Goal: Task Accomplishment & Management: Manage account settings

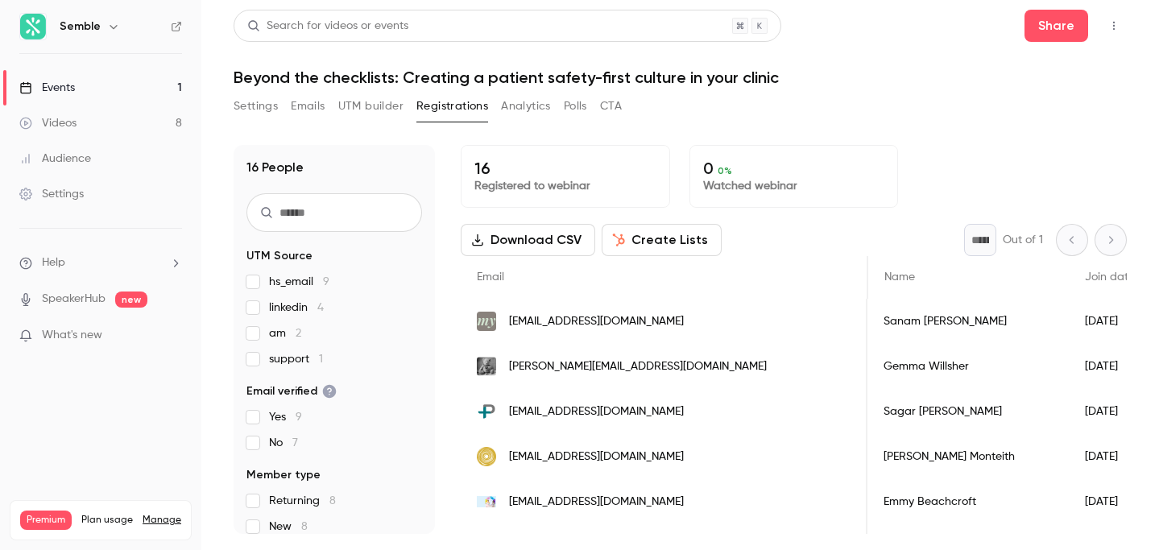
scroll to position [0, 925]
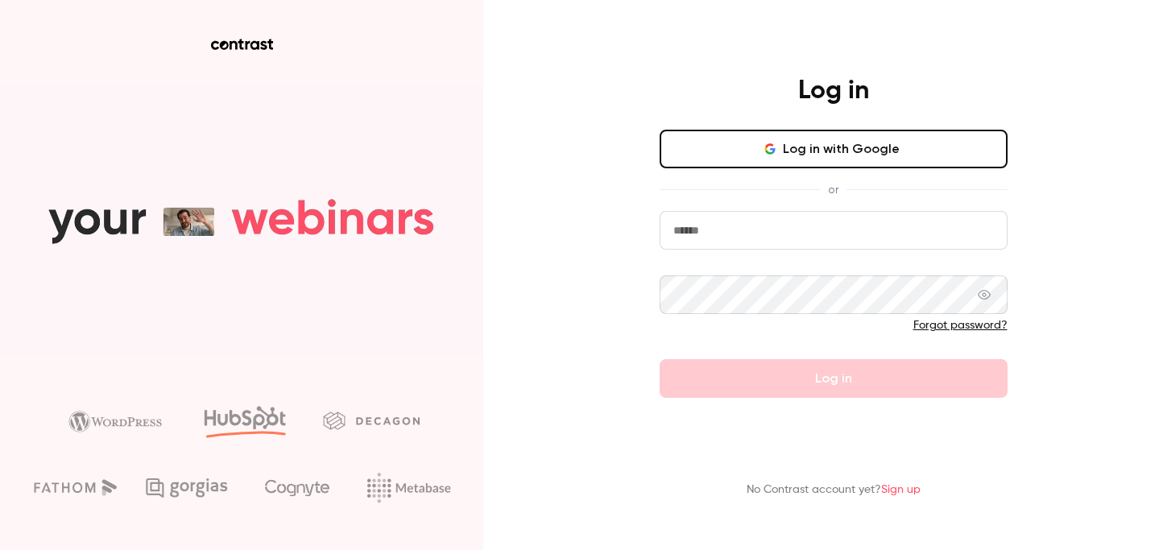
click at [751, 231] on input "email" at bounding box center [834, 230] width 348 height 39
type input "**********"
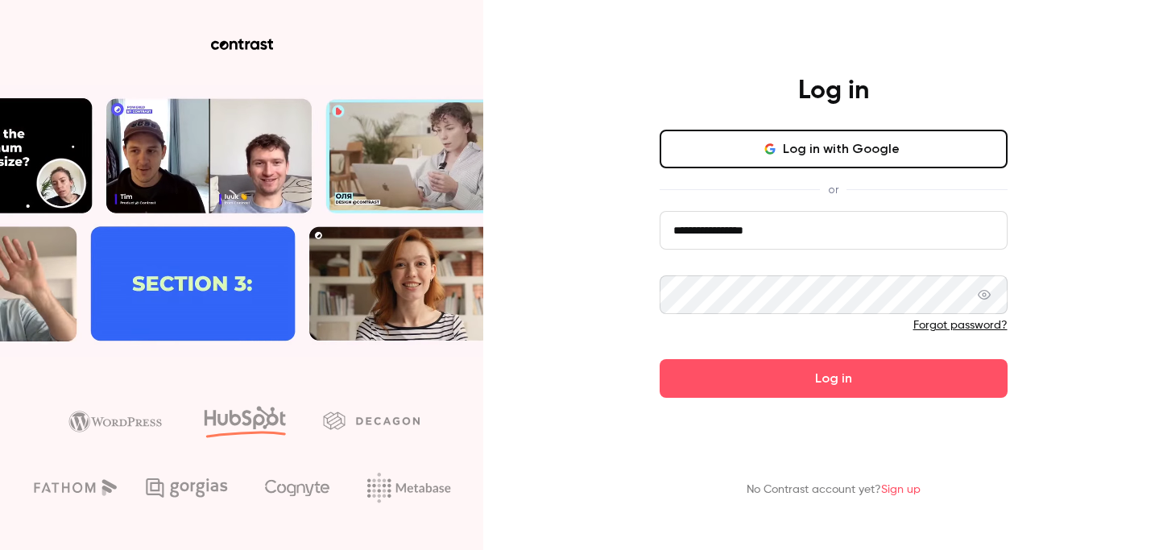
click at [660, 359] on button "Log in" at bounding box center [834, 378] width 348 height 39
